Goal: Browse casually

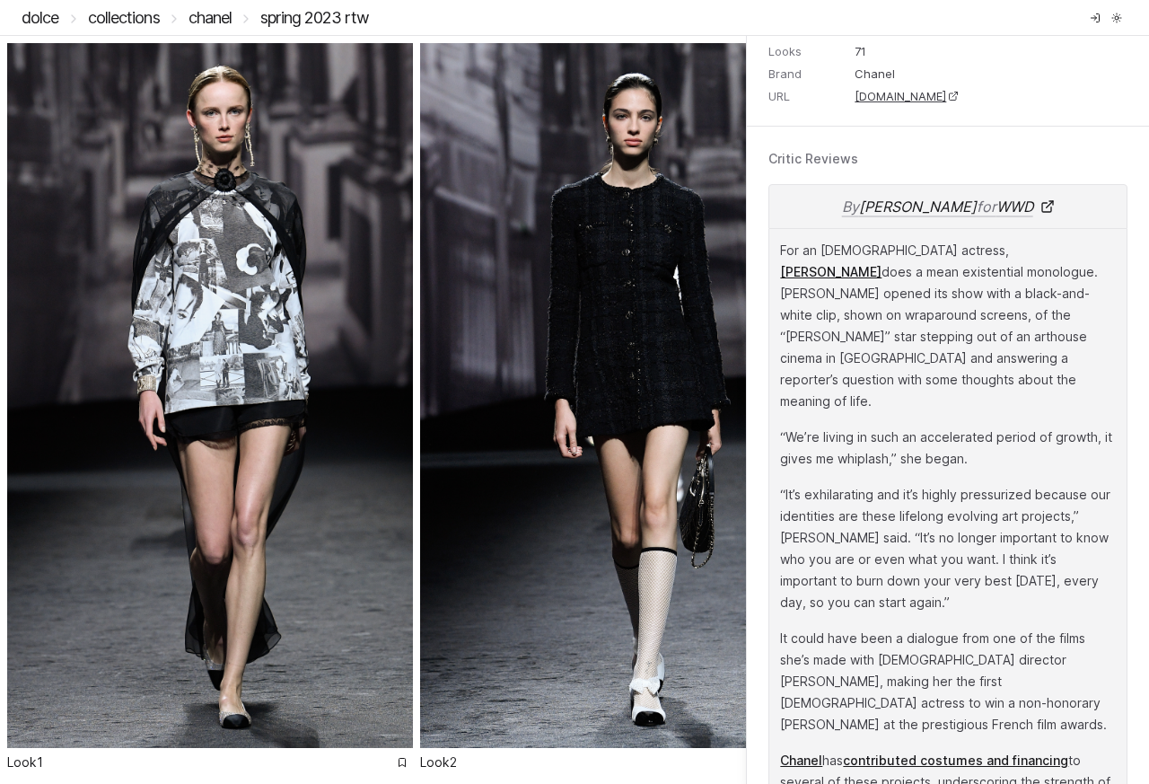
scroll to position [754, 0]
